Goal: Complete application form: Complete application form

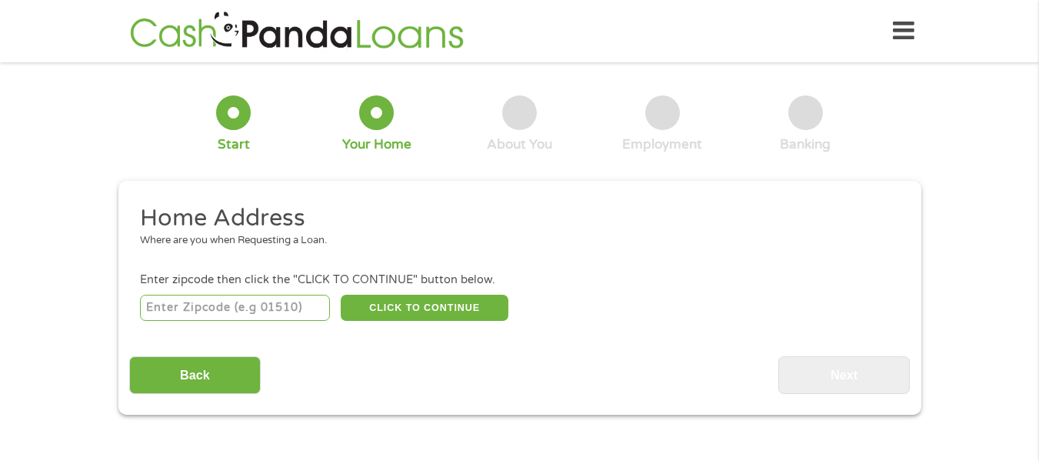
click at [318, 321] on div "CLICK TO CONTINUE Please recheck your Zipcode, it seems to be Incorrect" at bounding box center [519, 307] width 758 height 32
click at [315, 315] on input "number" at bounding box center [235, 308] width 190 height 26
type input "08835"
click at [428, 298] on button "CLICK TO CONTINUE" at bounding box center [425, 308] width 168 height 26
type input "08835"
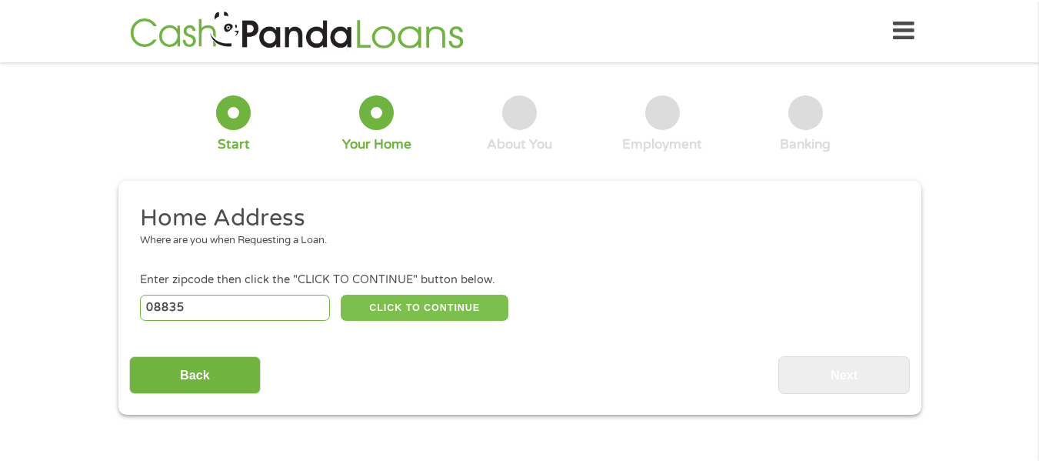
type input "[GEOGRAPHIC_DATA]"
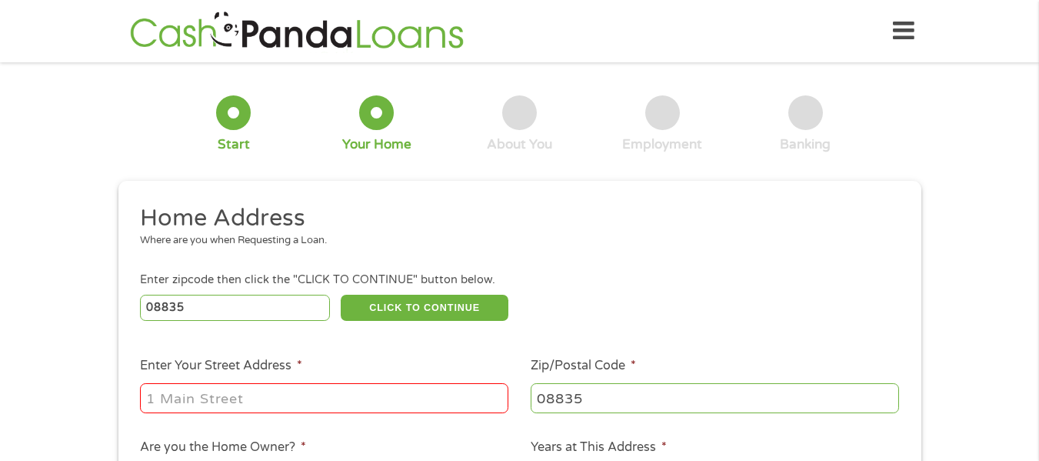
click at [305, 407] on input "Enter Your Street Address *" at bounding box center [324, 397] width 368 height 29
type input "[STREET_ADDRESS][PERSON_NAME]"
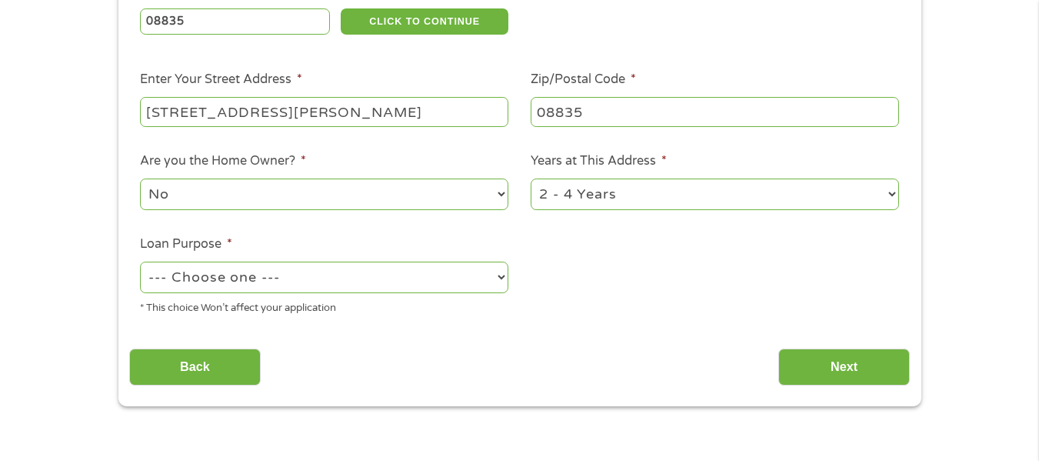
scroll to position [308, 0]
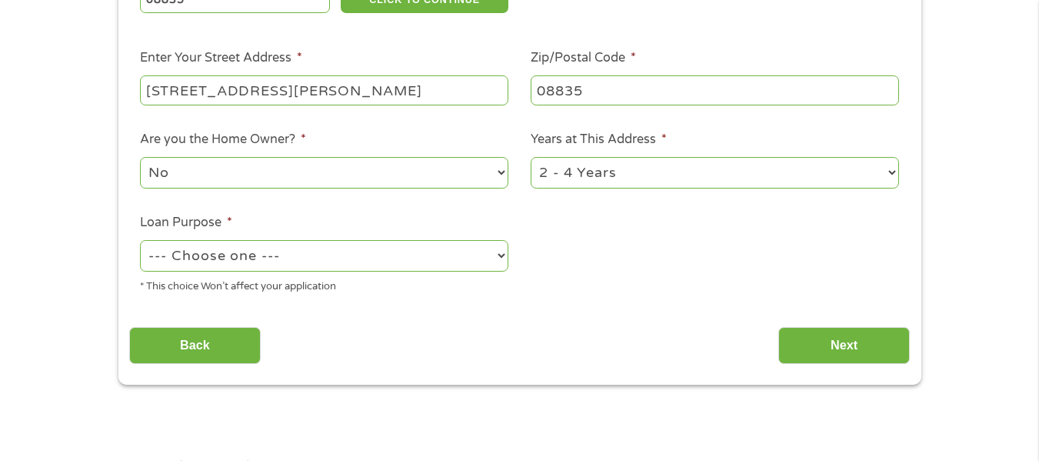
click at [348, 253] on select "--- Choose one --- Pay Bills Debt Consolidation Home Improvement Major Purchase…" at bounding box center [324, 256] width 368 height 32
select select "shorttermcash"
click at [140, 240] on select "--- Choose one --- Pay Bills Debt Consolidation Home Improvement Major Purchase…" at bounding box center [324, 256] width 368 height 32
click at [838, 345] on input "Next" at bounding box center [844, 346] width 132 height 38
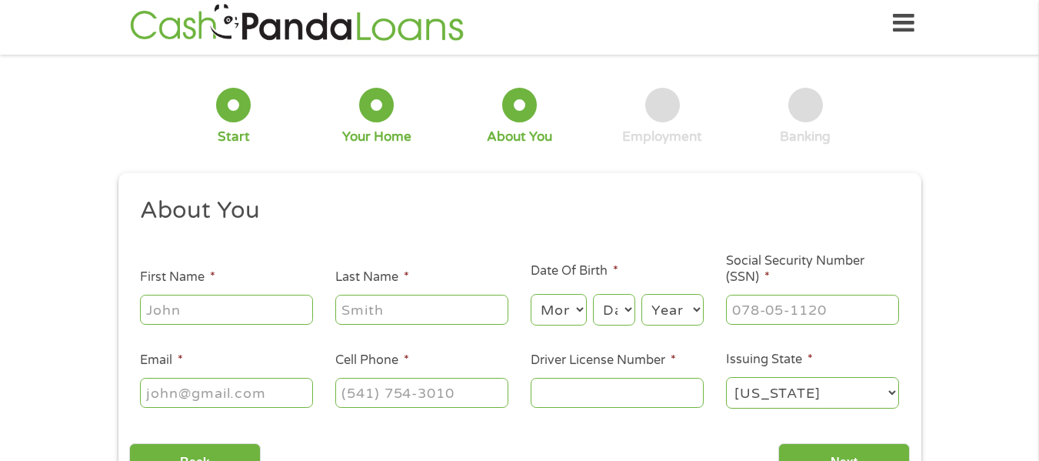
scroll to position [0, 0]
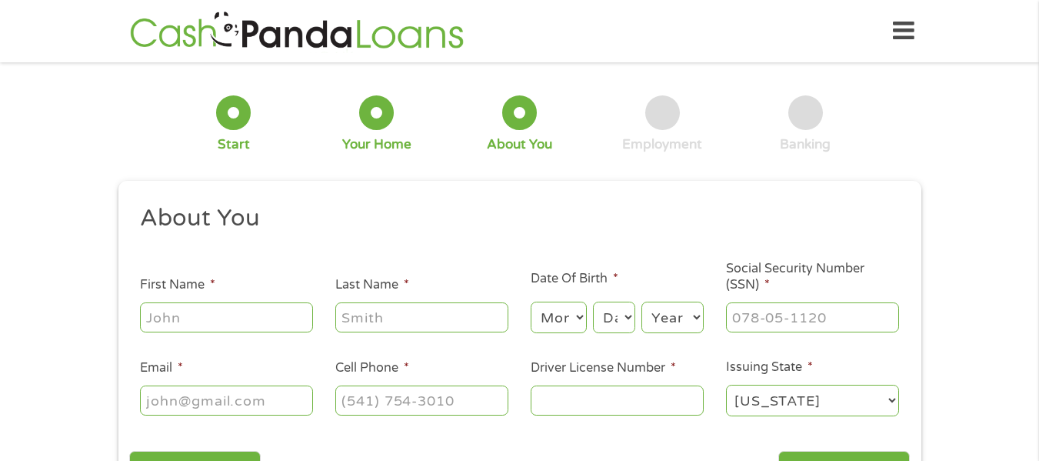
click at [261, 311] on input "First Name *" at bounding box center [226, 316] width 173 height 29
type input "Victoria"
type input "[PERSON_NAME]"
type input "[EMAIL_ADDRESS][DOMAIN_NAME]"
type input "[PHONE_NUMBER]"
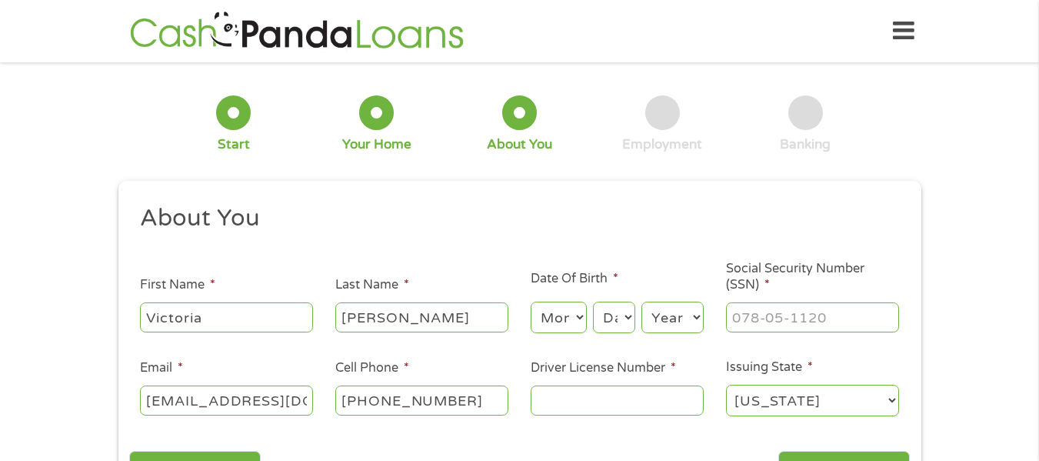
click at [567, 325] on select "Month 1 2 3 4 5 6 7 8 9 10 11 12" at bounding box center [559, 317] width 56 height 32
select select "8"
click at [531, 301] on select "Month 1 2 3 4 5 6 7 8 9 10 11 12" at bounding box center [559, 317] width 56 height 32
click at [620, 321] on select "Day 1 2 3 4 5 6 7 8 9 10 11 12 13 14 15 16 17 18 19 20 21 22 23 24 25 26 27 28 …" at bounding box center [614, 317] width 42 height 32
select select "6"
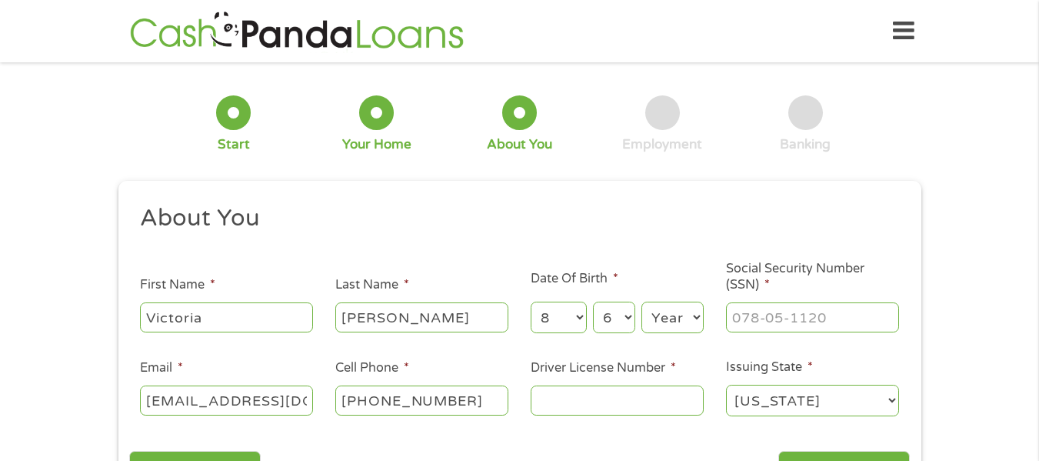
click at [593, 301] on select "Day 1 2 3 4 5 6 7 8 9 10 11 12 13 14 15 16 17 18 19 20 21 22 23 24 25 26 27 28 …" at bounding box center [614, 317] width 42 height 32
click at [692, 316] on select "Year [DATE] 2006 2005 2004 2003 2002 2001 2000 1999 1998 1997 1996 1995 1994 19…" at bounding box center [672, 317] width 62 height 32
select select "1997"
click at [641, 301] on select "Year [DATE] 2006 2005 2004 2003 2002 2001 2000 1999 1998 1997 1996 1995 1994 19…" at bounding box center [672, 317] width 62 height 32
click at [770, 321] on input "___-__-____" at bounding box center [812, 316] width 173 height 29
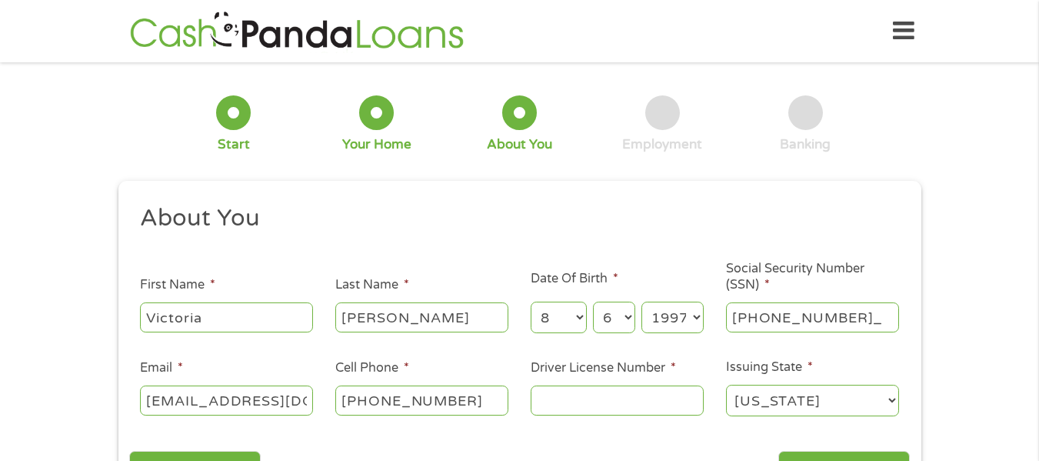
type input "156-02-4754"
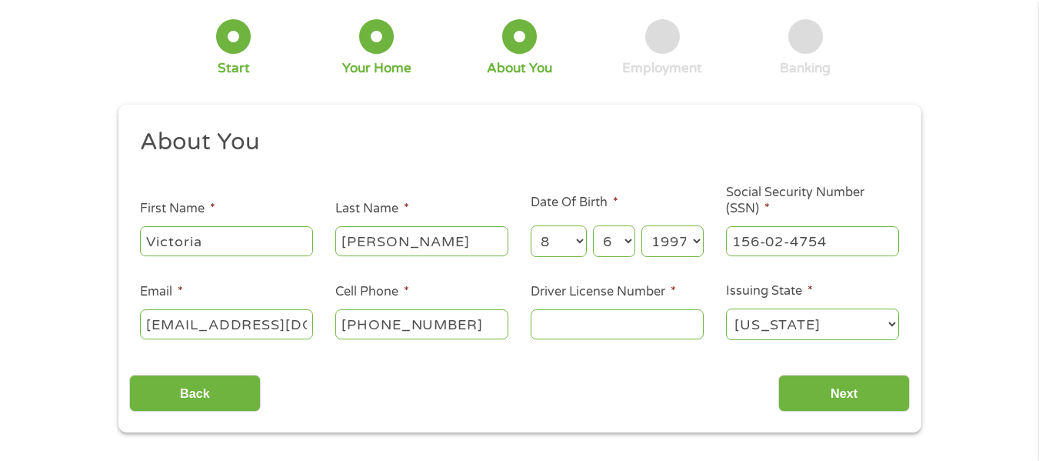
scroll to position [77, 0]
click at [613, 335] on input "Driver License Number *" at bounding box center [617, 322] width 173 height 29
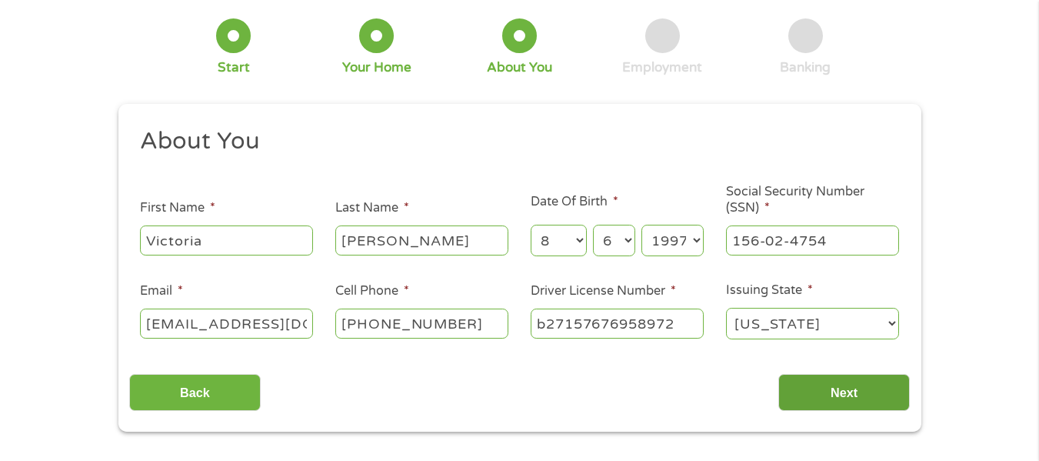
type input "b27157676958972"
click at [824, 392] on input "Next" at bounding box center [844, 393] width 132 height 38
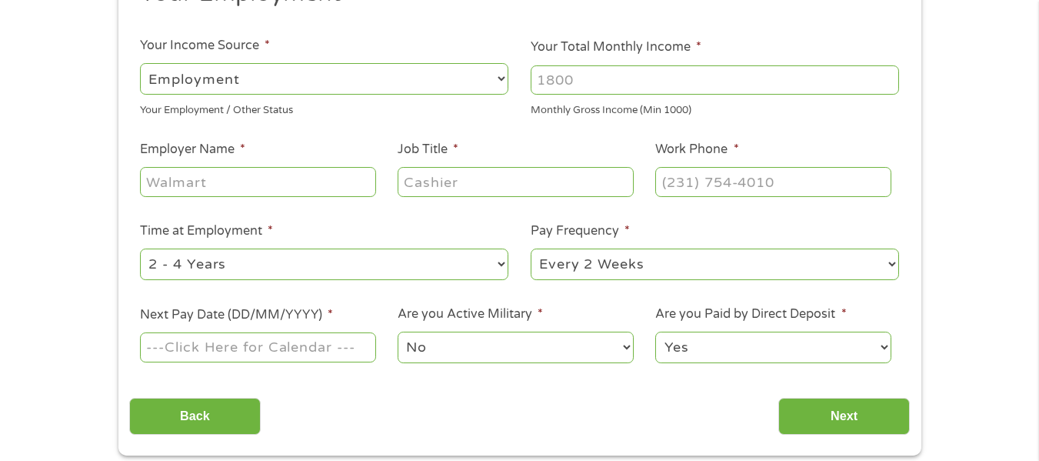
scroll to position [231, 0]
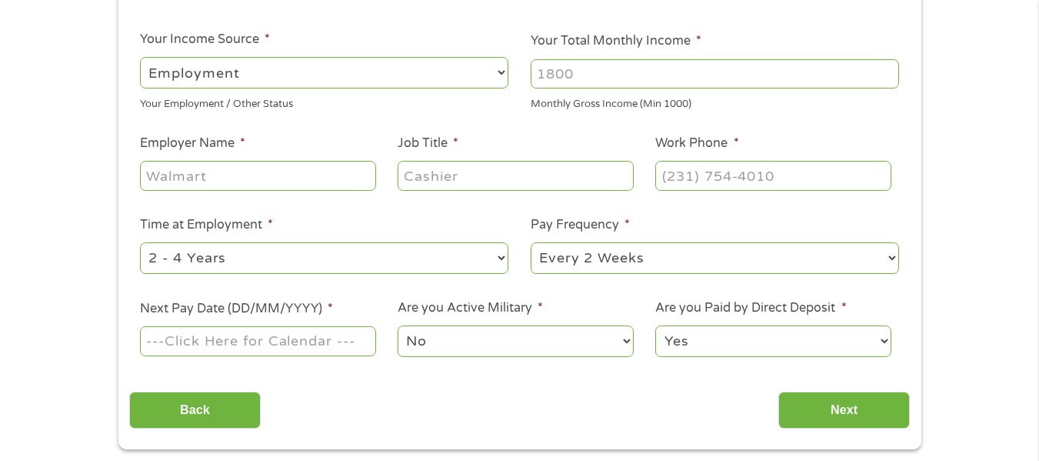
click at [271, 175] on input "Employer Name *" at bounding box center [257, 175] width 235 height 29
type input "social security"
click at [450, 175] on input "Job Title *" at bounding box center [515, 175] width 235 height 29
type input "disabled"
click at [751, 164] on input "(___) ___-____" at bounding box center [772, 175] width 235 height 29
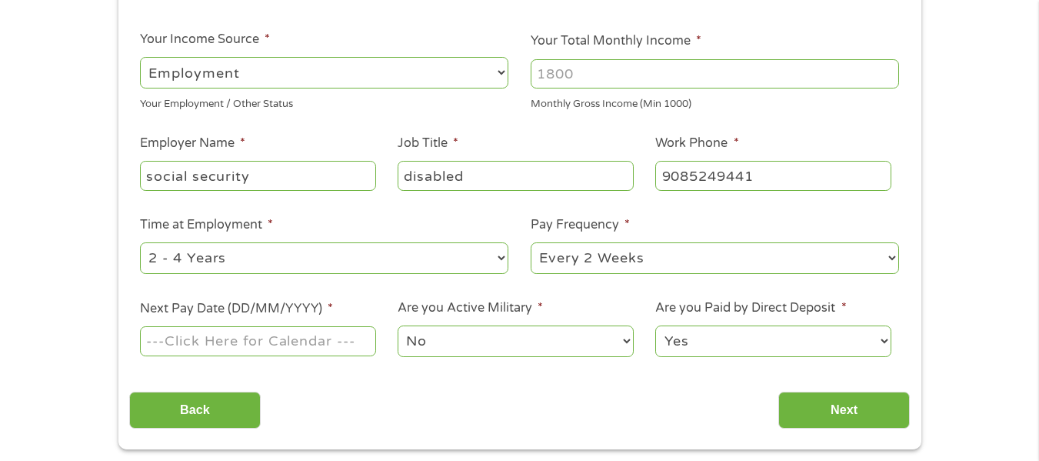
type input "[PHONE_NUMBER]"
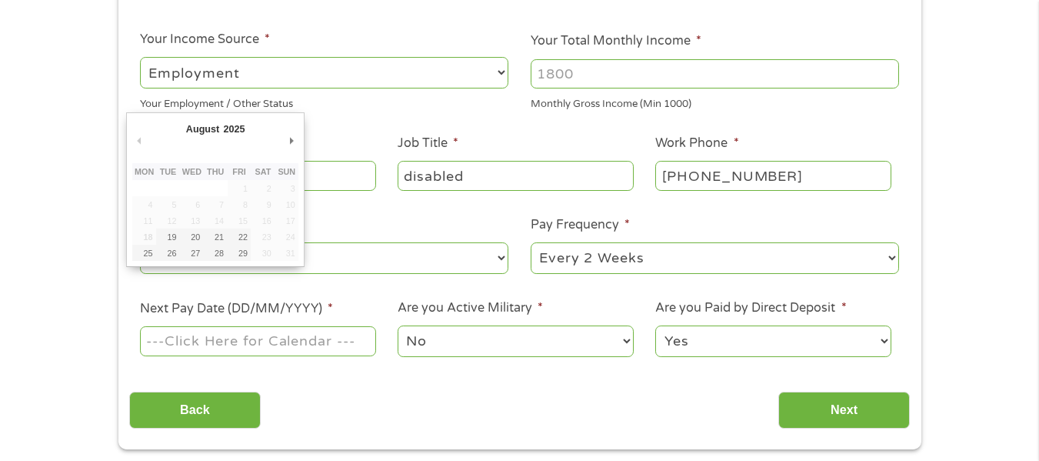
click at [285, 339] on input "Next Pay Date (DD/MM/YYYY) *" at bounding box center [257, 340] width 235 height 29
type input "[DATE]"
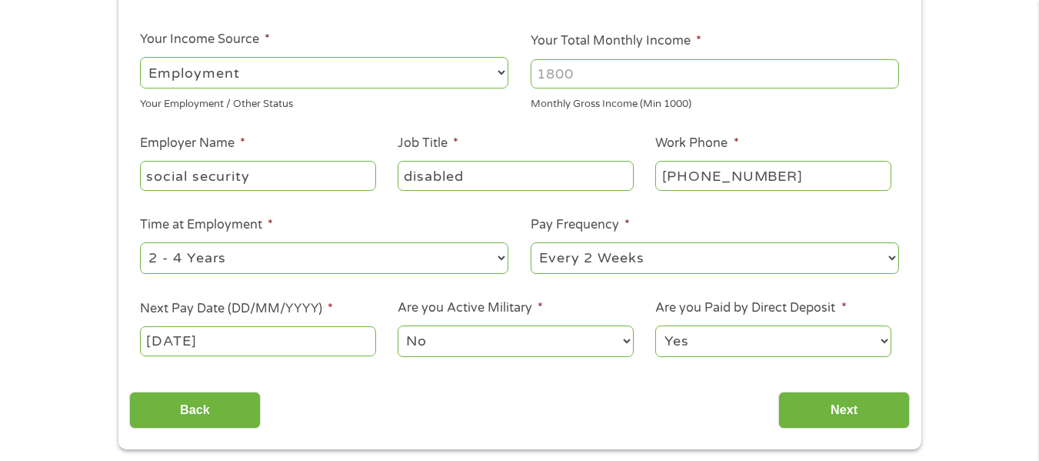
click at [419, 349] on select "No Yes" at bounding box center [515, 341] width 235 height 32
click at [508, 308] on label "Are you Active Military *" at bounding box center [470, 308] width 145 height 16
click at [508, 325] on select "No Yes" at bounding box center [515, 341] width 235 height 32
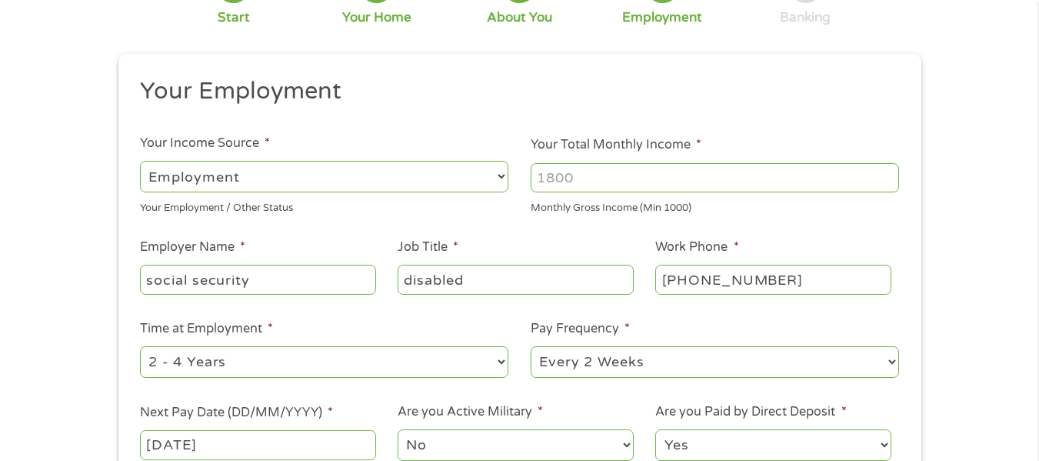
scroll to position [154, 0]
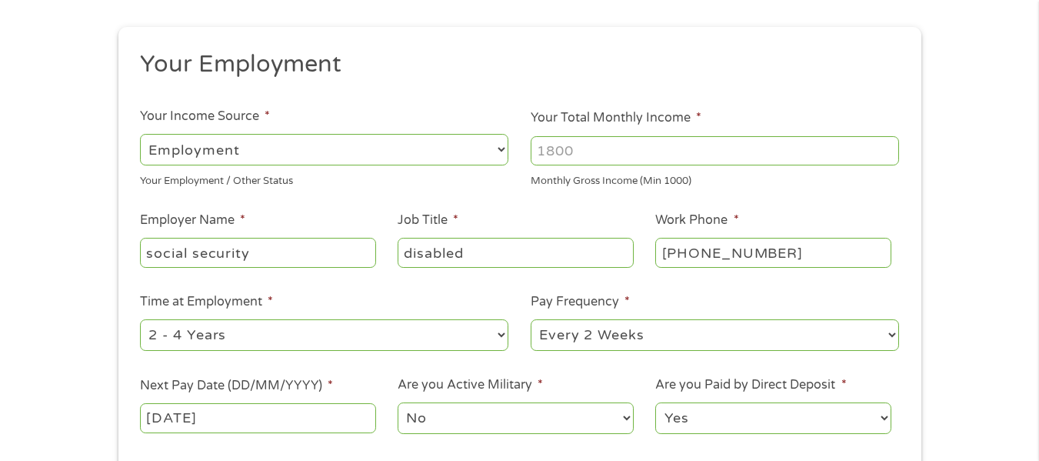
drag, startPoint x: 495, startPoint y: 145, endPoint x: 471, endPoint y: 162, distance: 28.2
click at [495, 145] on select "--- Choose one --- Employment [DEMOGRAPHIC_DATA] Benefits" at bounding box center [324, 150] width 368 height 32
select select "benefits"
click at [140, 134] on select "--- Choose one --- Employment [DEMOGRAPHIC_DATA] Benefits" at bounding box center [324, 150] width 368 height 32
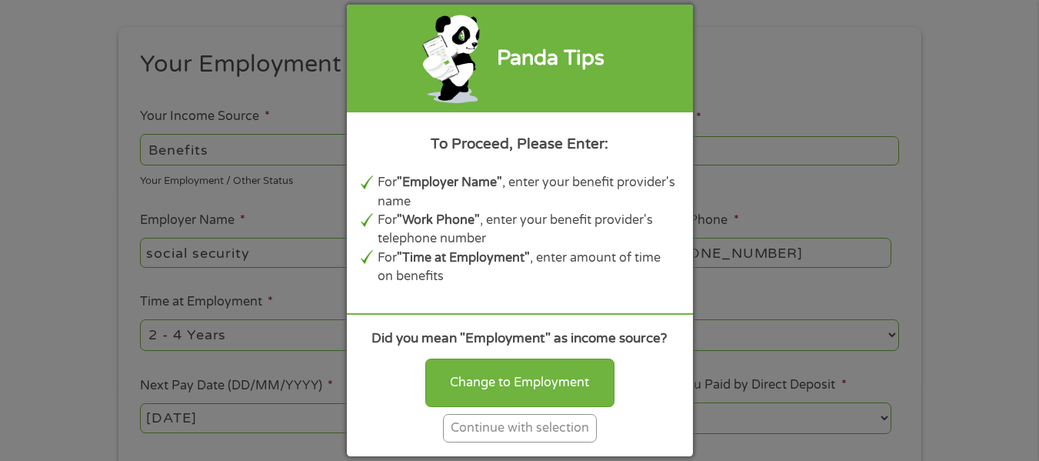
click at [530, 430] on div "Continue with selection" at bounding box center [520, 428] width 154 height 28
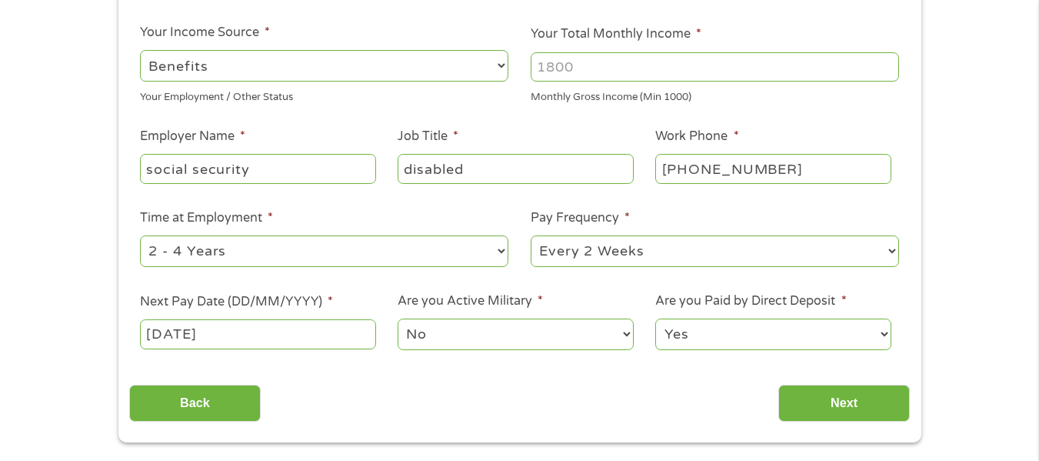
scroll to position [385, 0]
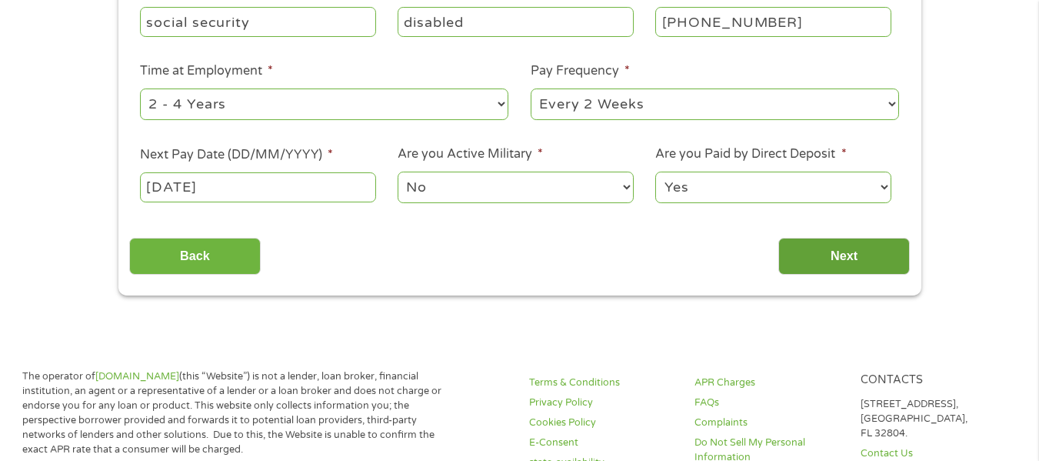
click at [841, 250] on input "Next" at bounding box center [844, 257] width 132 height 38
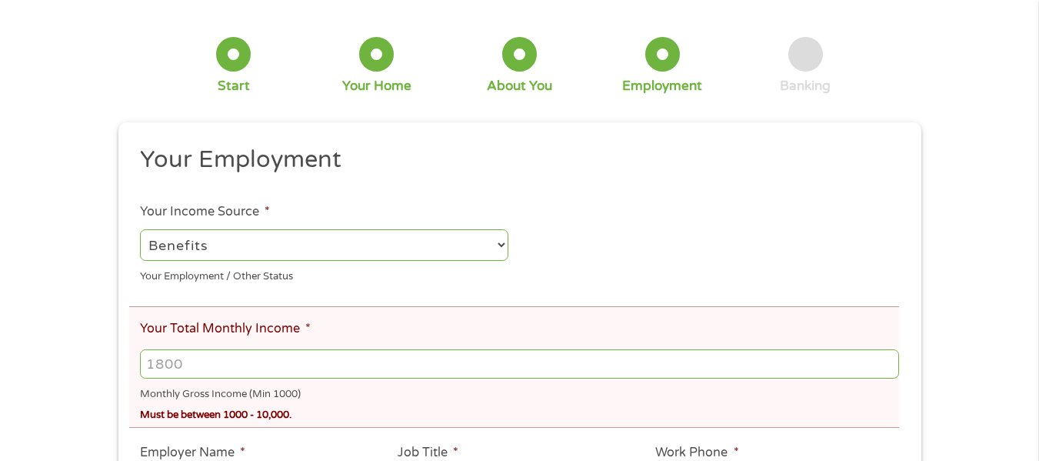
scroll to position [154, 0]
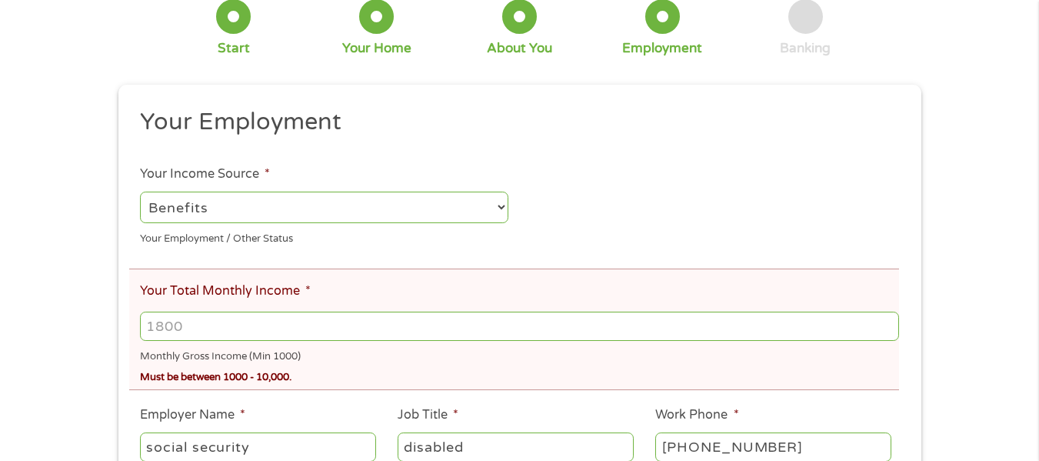
click at [268, 328] on input "Your Total Monthly Income *" at bounding box center [519, 325] width 758 height 29
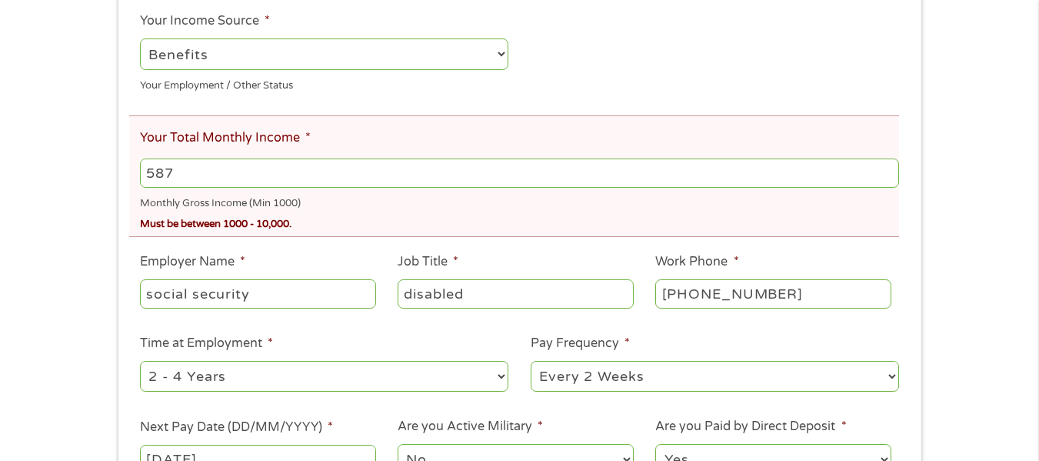
scroll to position [308, 0]
type input "5"
type input "1087"
click at [345, 222] on div "Must be between 1000 - 10,000." at bounding box center [519, 221] width 758 height 21
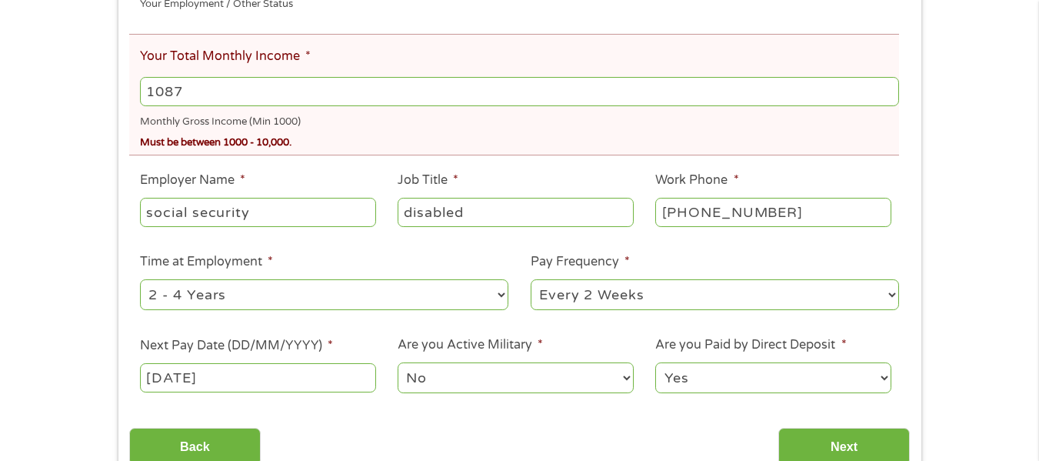
scroll to position [692, 0]
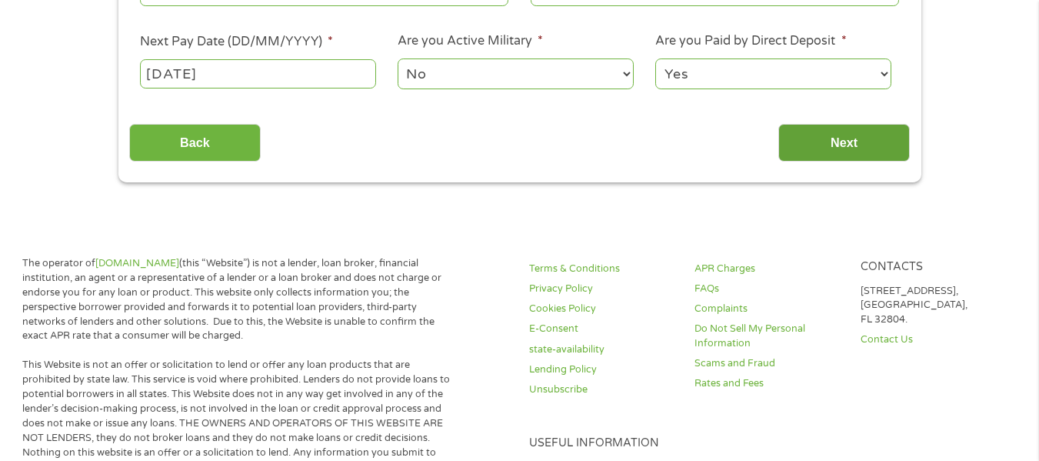
click at [828, 125] on input "Next" at bounding box center [844, 143] width 132 height 38
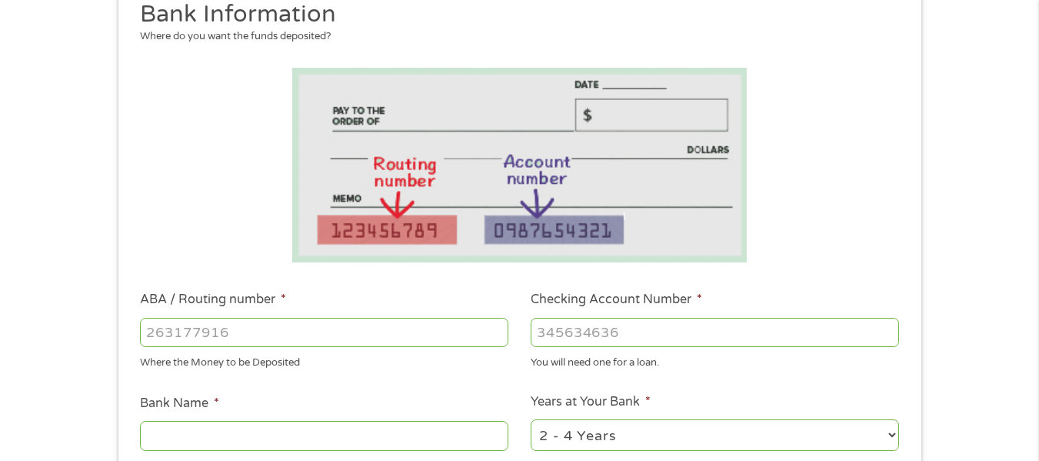
scroll to position [231, 0]
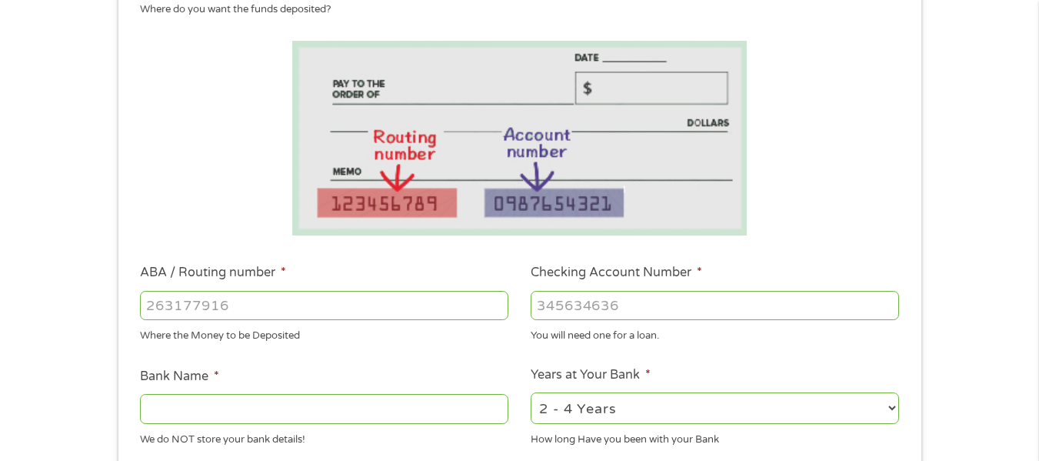
click at [323, 312] on input "ABA / Routing number *" at bounding box center [324, 305] width 368 height 29
type input "021200339"
type input "BANK OF AMERICA NA"
type input "2"
click at [670, 310] on input "3810501971" at bounding box center [715, 305] width 368 height 29
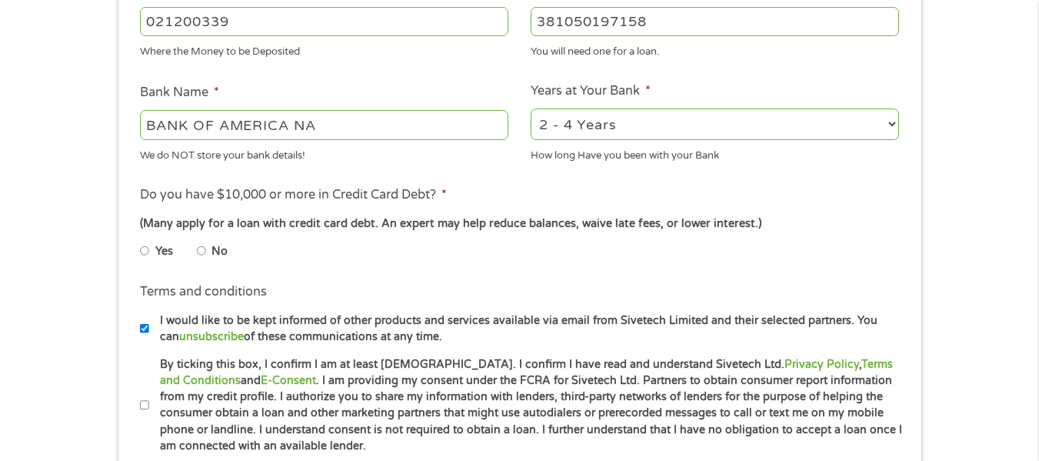
scroll to position [615, 0]
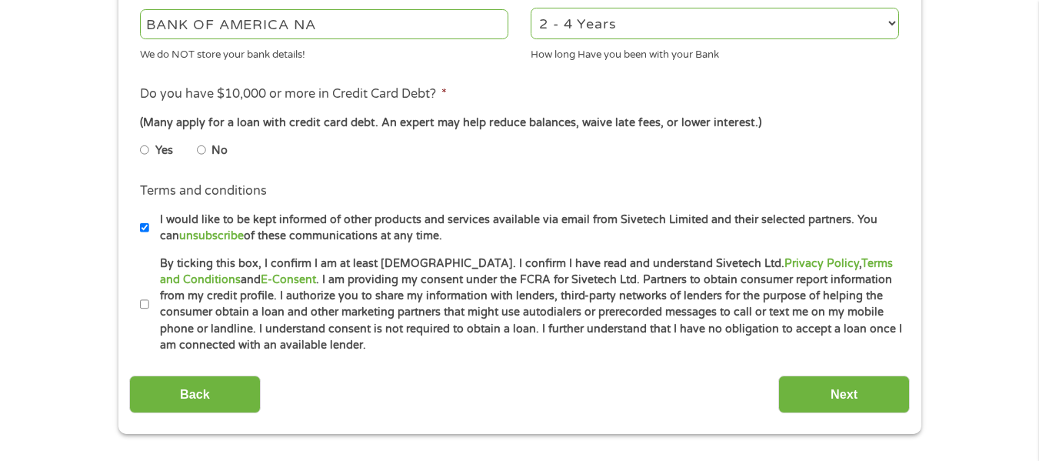
type input "381050197158"
click at [200, 145] on input "No" at bounding box center [201, 150] width 9 height 25
radio input "true"
click at [142, 308] on input "By ticking this box, I confirm I am at least [DEMOGRAPHIC_DATA]. I confirm I ha…" at bounding box center [144, 304] width 9 height 25
checkbox input "true"
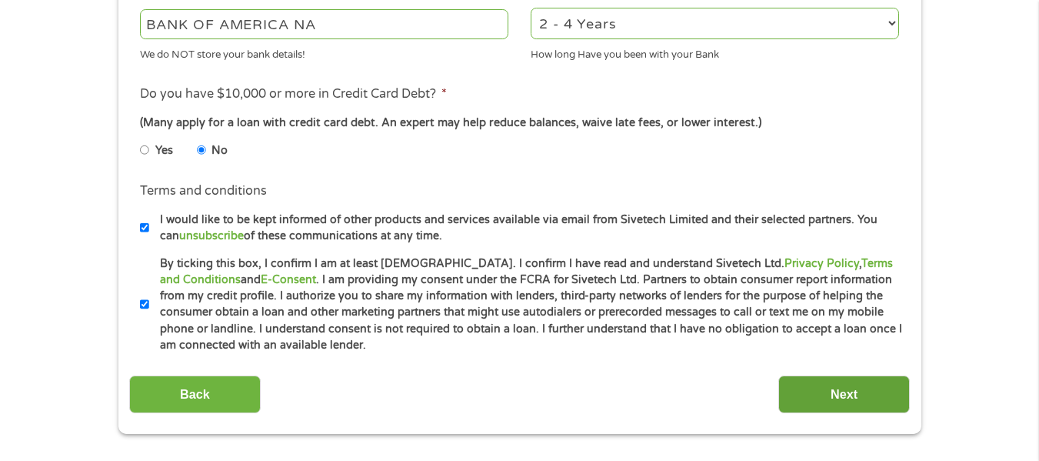
click at [834, 390] on input "Next" at bounding box center [844, 394] width 132 height 38
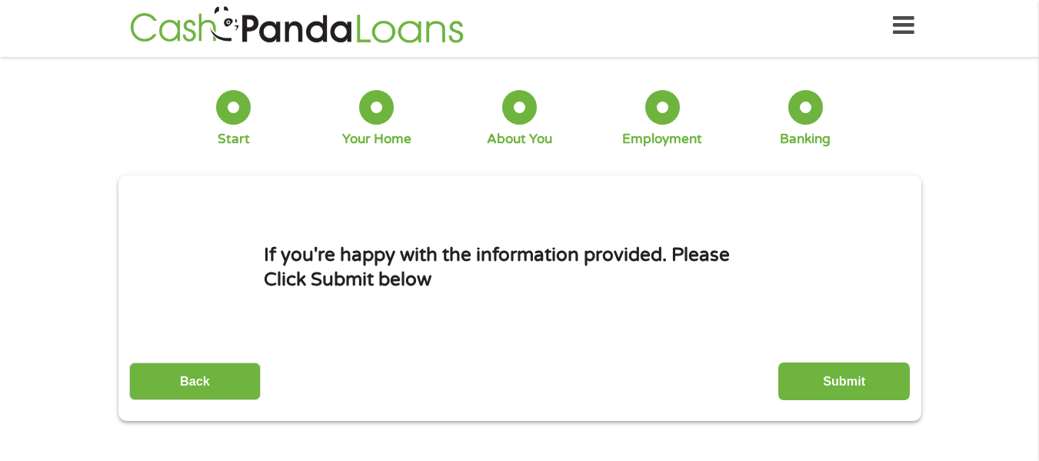
scroll to position [0, 0]
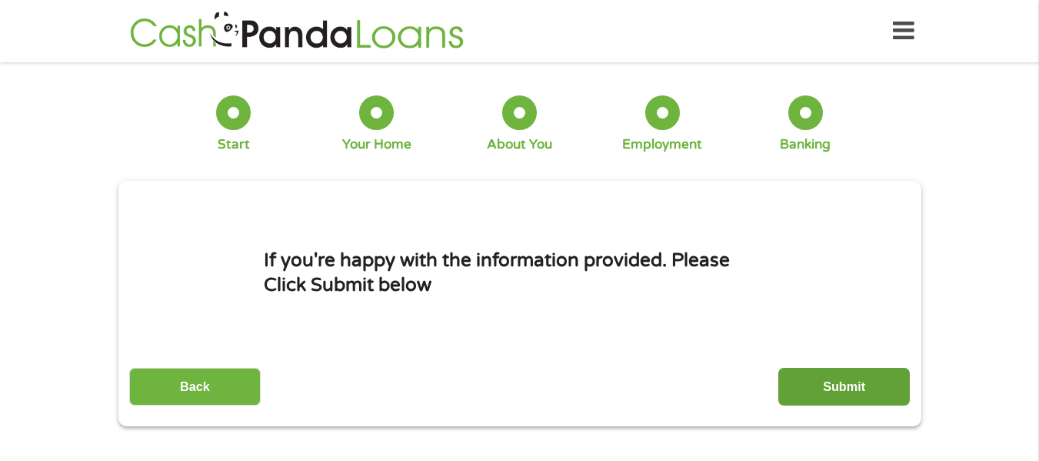
click at [806, 385] on input "Submit" at bounding box center [844, 387] width 132 height 38
